Goal: Task Accomplishment & Management: Use online tool/utility

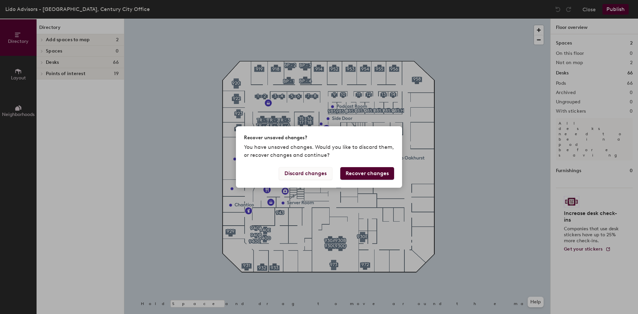
click at [306, 170] on button "Discard changes" at bounding box center [305, 173] width 53 height 13
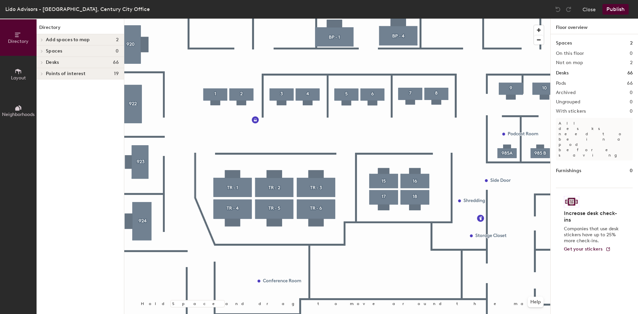
click at [75, 37] on span "Add spaces to map" at bounding box center [68, 39] width 44 height 5
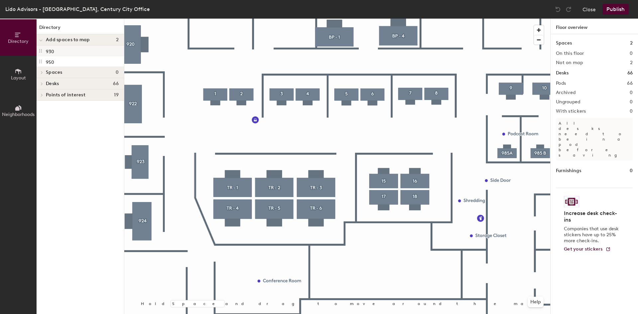
click at [49, 51] on p "930" at bounding box center [50, 51] width 8 height 8
click at [217, 19] on div at bounding box center [337, 19] width 426 height 0
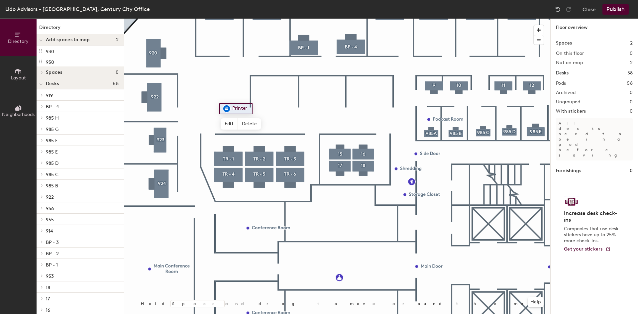
click at [59, 39] on span "Add spaces to map" at bounding box center [68, 39] width 44 height 5
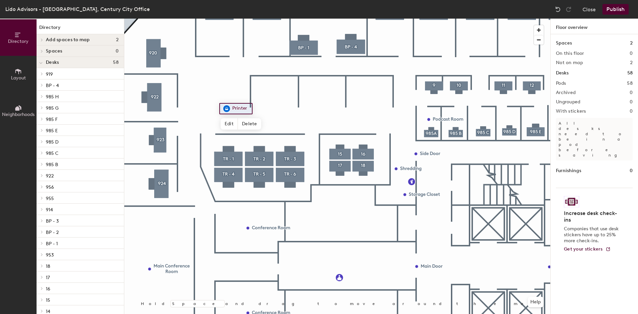
click at [46, 63] on span "Desks" at bounding box center [52, 62] width 13 height 5
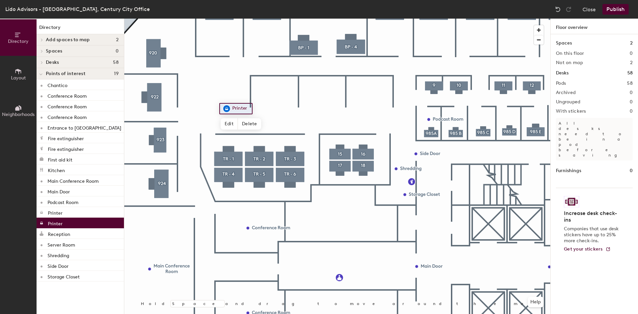
click at [43, 74] on div at bounding box center [41, 73] width 9 height 11
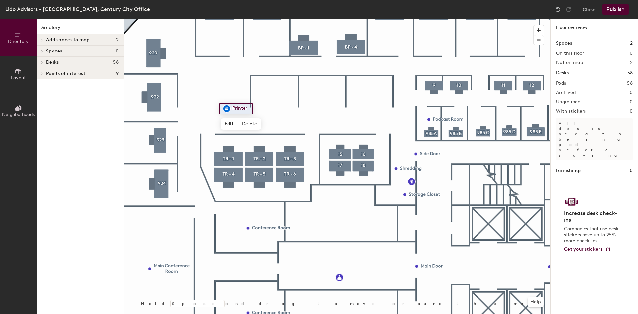
click at [42, 62] on icon at bounding box center [41, 62] width 1 height 3
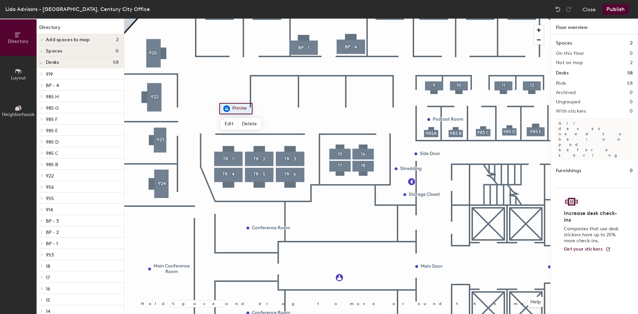
click at [13, 69] on button "Layout" at bounding box center [18, 74] width 37 height 37
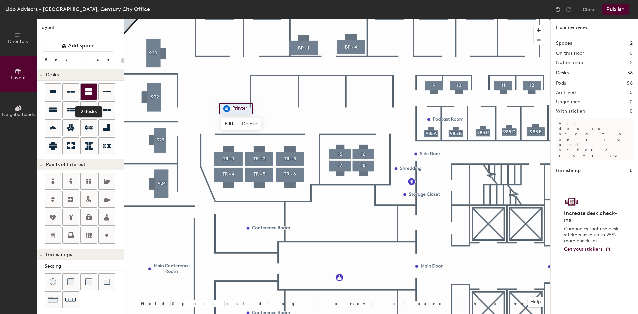
click at [84, 92] on div at bounding box center [89, 92] width 16 height 16
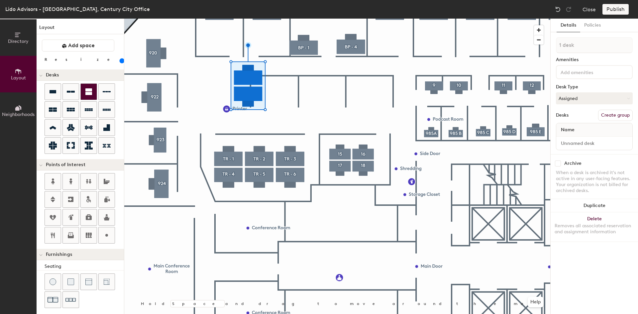
click at [226, 19] on div at bounding box center [337, 19] width 426 height 0
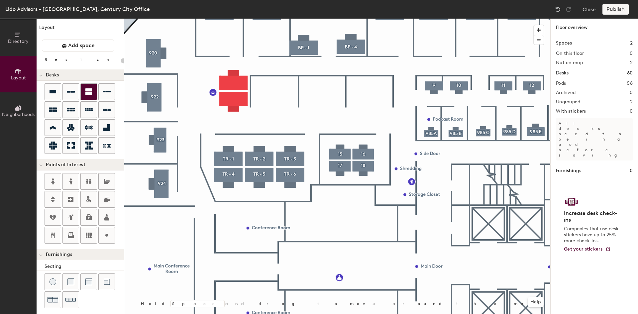
click at [85, 95] on icon at bounding box center [88, 91] width 7 height 7
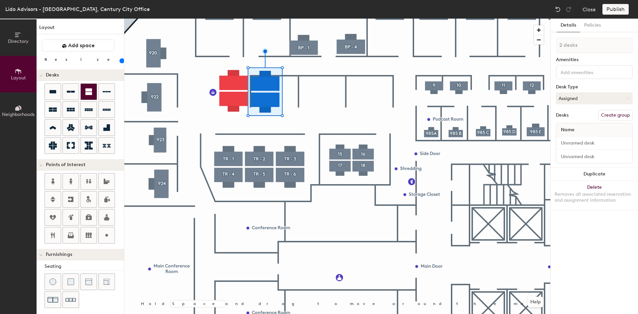
click at [86, 91] on icon at bounding box center [88, 91] width 7 height 7
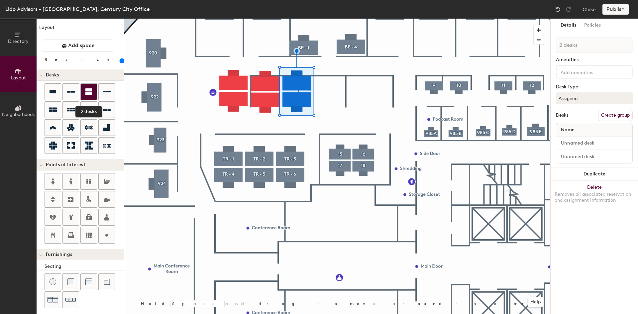
click at [90, 98] on div at bounding box center [89, 92] width 16 height 16
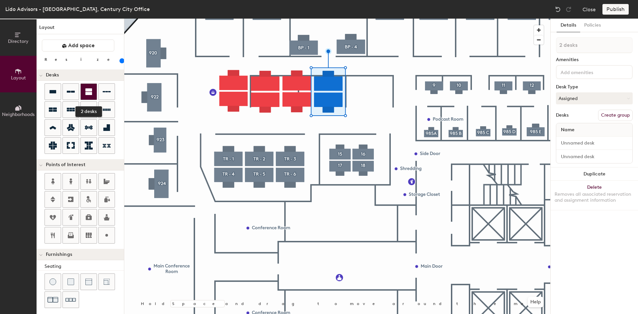
click at [87, 90] on icon at bounding box center [88, 91] width 7 height 7
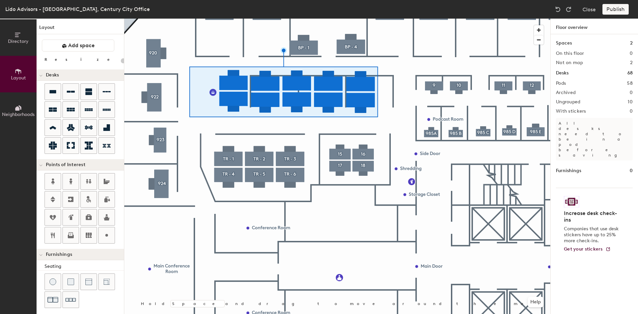
click at [242, 19] on div at bounding box center [337, 19] width 426 height 0
type input "160"
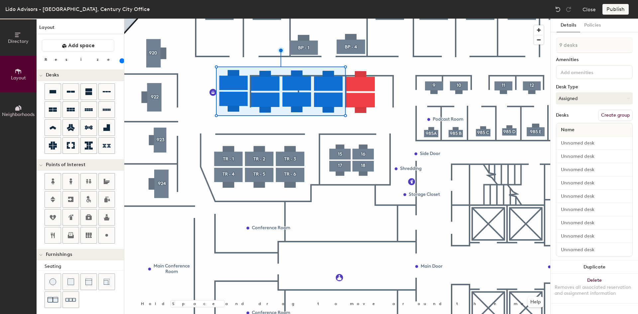
type input "10 desks"
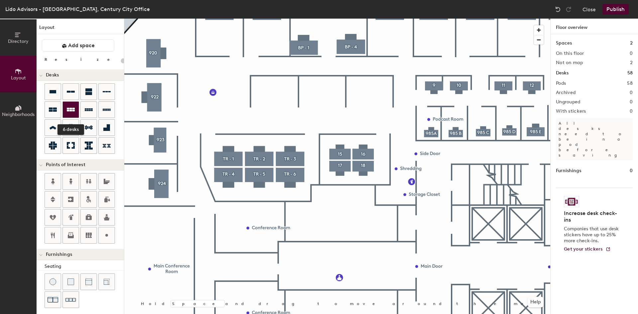
click at [76, 112] on div at bounding box center [71, 110] width 16 height 16
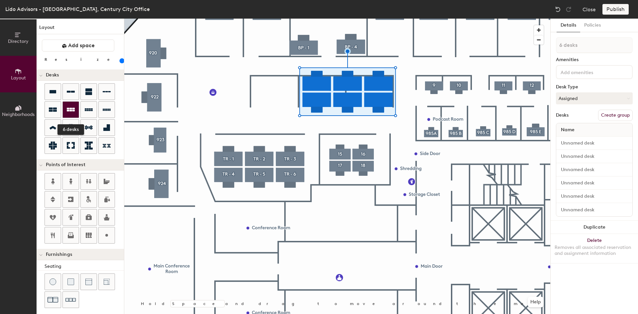
click at [78, 110] on div at bounding box center [71, 110] width 16 height 16
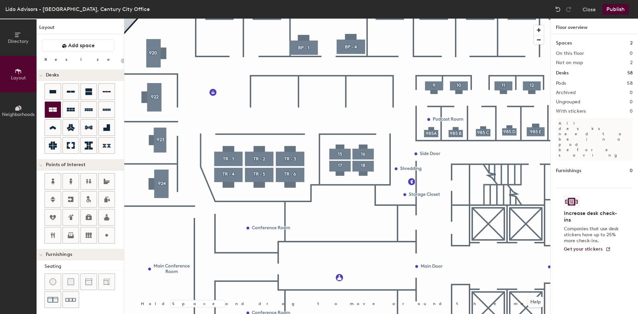
click at [54, 110] on icon at bounding box center [53, 110] width 8 height 4
click at [84, 95] on div at bounding box center [89, 92] width 16 height 16
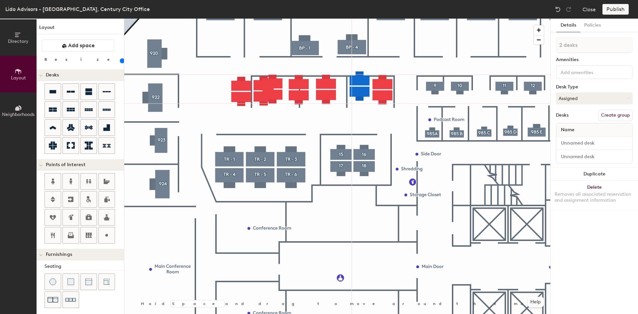
type input "120"
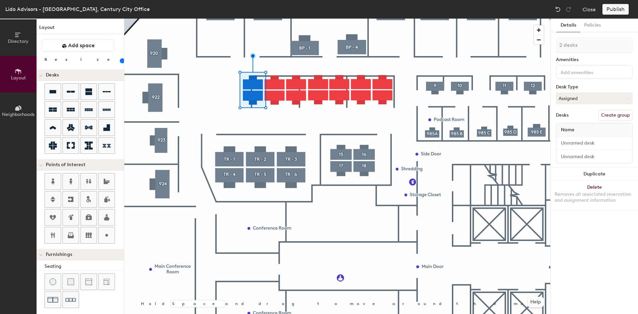
click at [195, 19] on div at bounding box center [337, 19] width 426 height 0
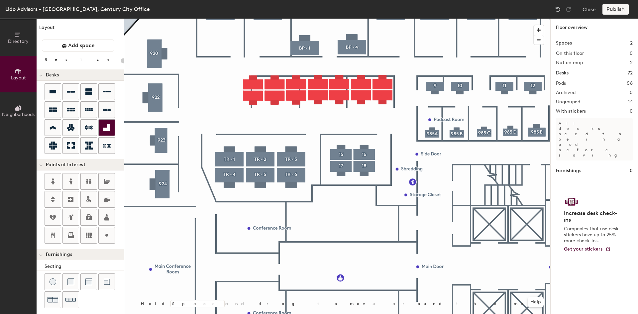
click at [224, 19] on div at bounding box center [337, 19] width 426 height 0
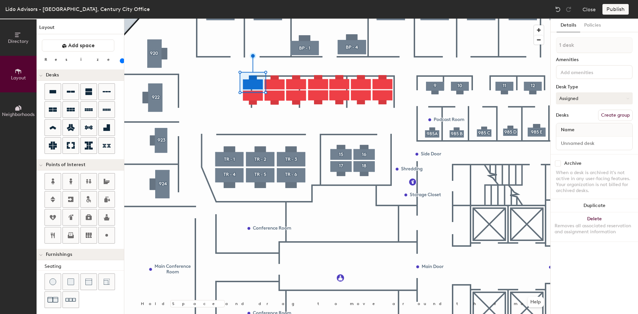
click at [589, 95] on button "Assigned" at bounding box center [594, 98] width 77 height 12
click at [566, 139] on div "Hoteled" at bounding box center [589, 139] width 66 height 10
click at [579, 100] on button "Hoteled" at bounding box center [594, 98] width 77 height 12
click at [577, 130] on div "Hot" at bounding box center [589, 129] width 66 height 10
click at [569, 89] on div "Desk Type" at bounding box center [594, 86] width 77 height 5
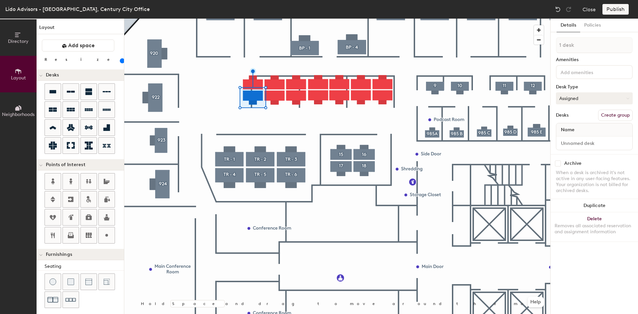
click at [575, 98] on button "Assigned" at bounding box center [594, 98] width 77 height 12
click at [567, 129] on div "Hot" at bounding box center [589, 129] width 66 height 10
click at [617, 8] on div "Publish" at bounding box center [617, 9] width 30 height 11
click at [613, 5] on div "Publish" at bounding box center [617, 9] width 30 height 11
click at [614, 8] on div "Publish" at bounding box center [617, 9] width 30 height 11
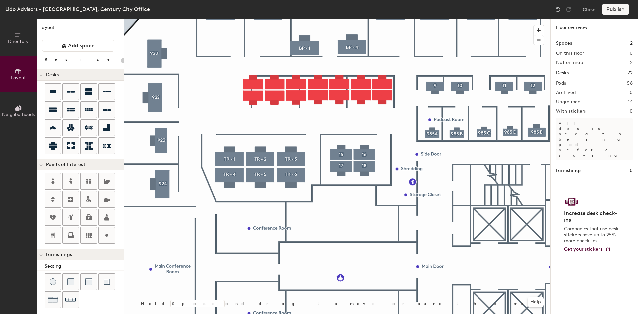
click at [614, 10] on div "Publish" at bounding box center [617, 9] width 30 height 11
click at [615, 9] on div "Publish" at bounding box center [617, 9] width 30 height 11
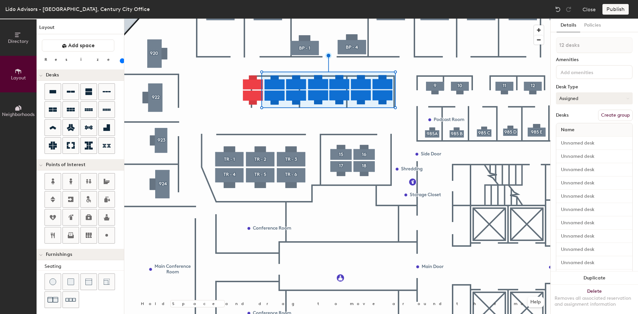
click at [582, 96] on button "Assigned" at bounding box center [594, 98] width 77 height 12
click at [582, 117] on div "Assigned" at bounding box center [589, 119] width 66 height 10
click at [617, 6] on div "Publish" at bounding box center [617, 9] width 30 height 11
click at [617, 9] on div "Publish" at bounding box center [617, 9] width 30 height 11
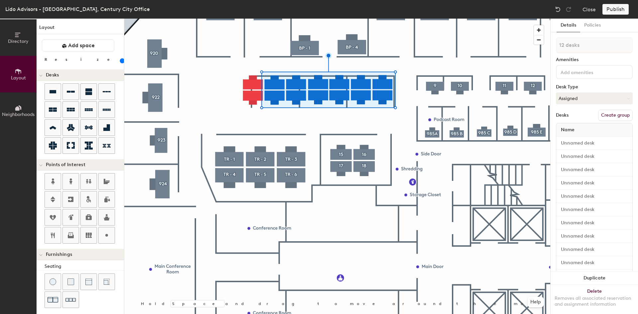
click at [617, 9] on div "Publish" at bounding box center [617, 9] width 30 height 11
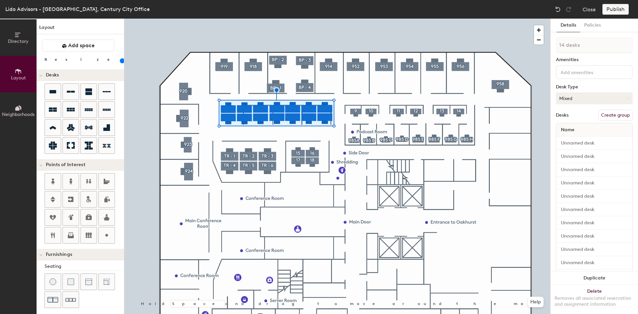
click at [593, 100] on button "Mixed" at bounding box center [594, 98] width 77 height 12
click at [588, 88] on div "Desk Type" at bounding box center [594, 86] width 77 height 5
click at [605, 113] on button "Create group" at bounding box center [615, 115] width 35 height 11
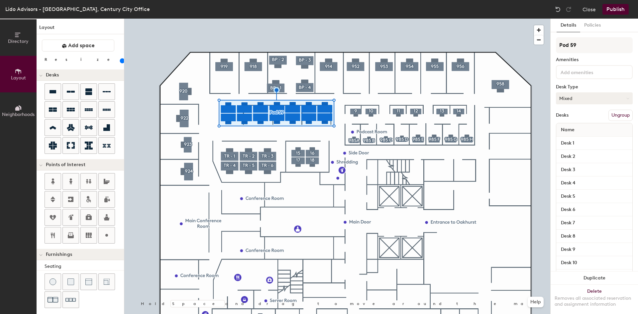
scroll to position [67, 0]
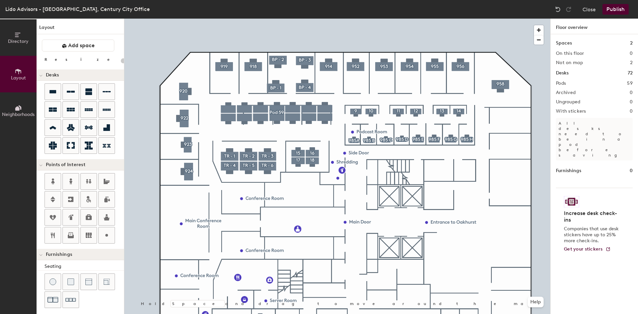
click at [613, 10] on button "Publish" at bounding box center [615, 9] width 26 height 11
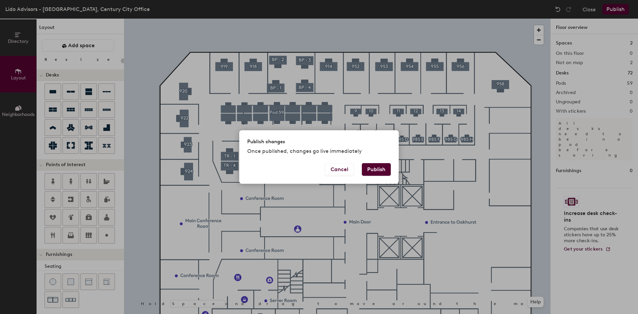
click at [381, 172] on button "Publish" at bounding box center [376, 169] width 29 height 13
type input "20"
